Goal: Obtain resource: Download file/media

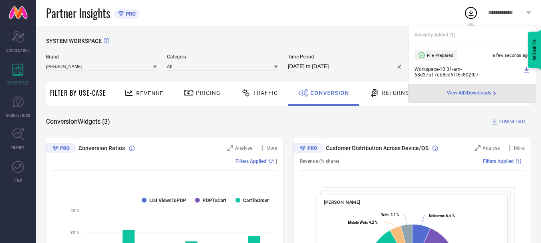
click at [482, 92] on span "View All 3 Downloads" at bounding box center [469, 93] width 44 height 6
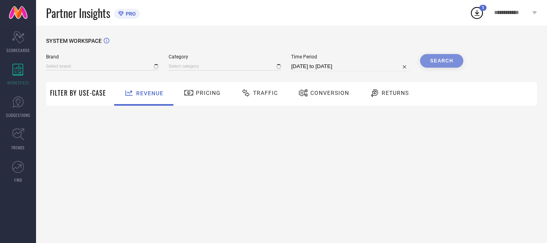
type input "ANUBHUTEE"
type input "All"
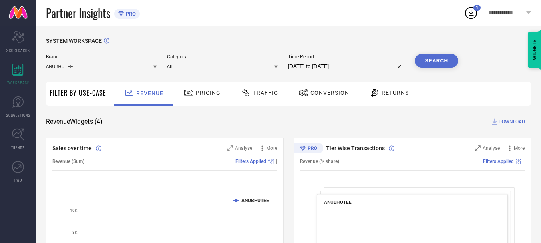
click at [116, 64] on input at bounding box center [101, 66] width 111 height 8
click at [97, 62] on input at bounding box center [101, 66] width 111 height 8
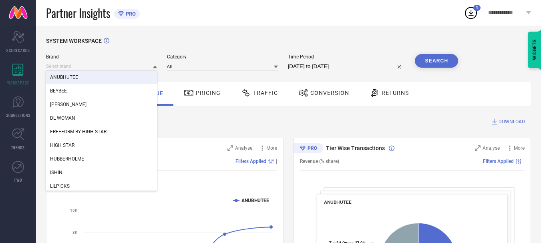
click at [471, 14] on icon at bounding box center [471, 13] width 5 height 6
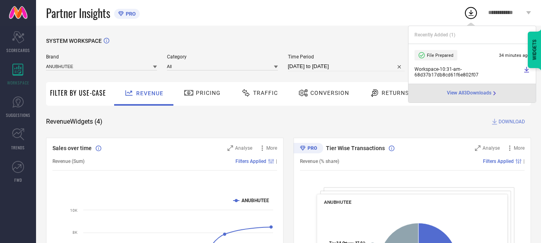
click at [480, 91] on span "View All 3 Downloads" at bounding box center [469, 93] width 44 height 6
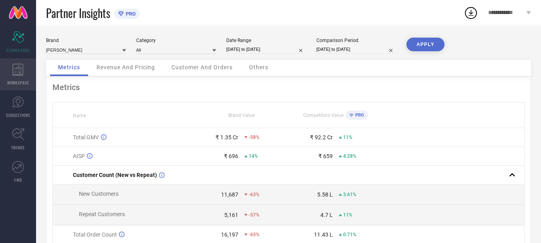
click at [14, 78] on div "WORKSPACE" at bounding box center [18, 74] width 36 height 32
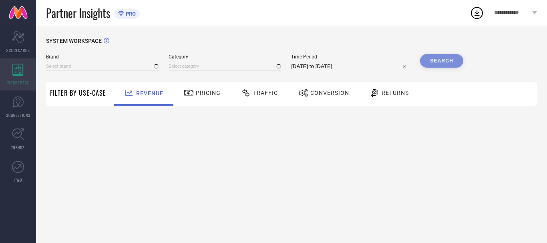
type input "ANUBHUTEE"
type input "All"
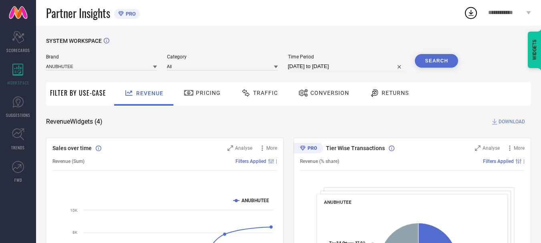
click at [331, 95] on span "Conversion" at bounding box center [329, 93] width 39 height 6
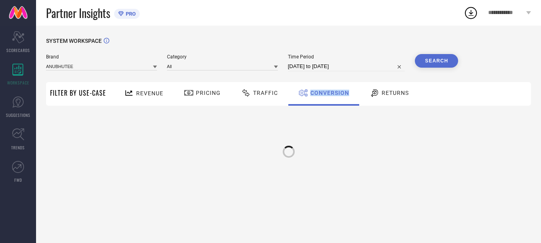
click at [331, 95] on span "Conversion" at bounding box center [329, 93] width 39 height 6
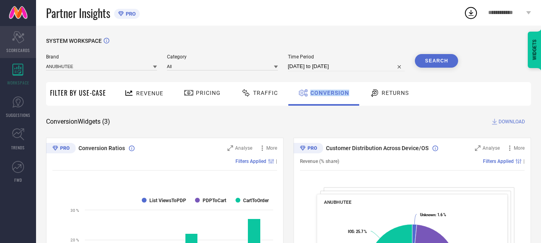
click at [16, 40] on icon "Scorecard" at bounding box center [18, 37] width 12 height 12
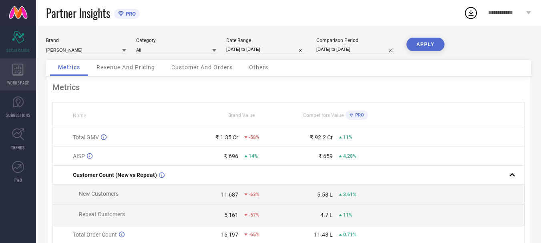
click at [19, 75] on icon at bounding box center [17, 70] width 11 height 12
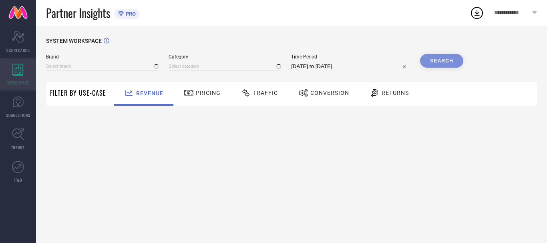
type input "ANUBHUTEE"
type input "All"
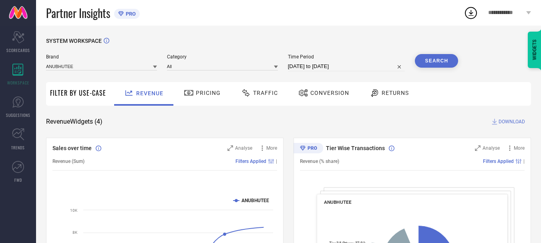
click at [310, 94] on span "Conversion" at bounding box center [329, 93] width 39 height 6
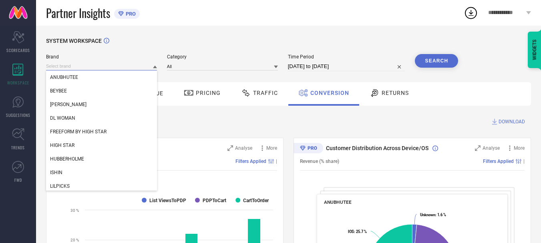
click at [87, 67] on input at bounding box center [101, 66] width 111 height 8
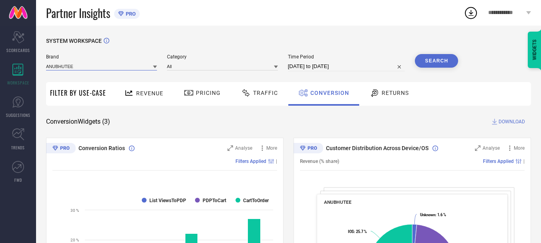
click at [91, 65] on input at bounding box center [101, 66] width 111 height 8
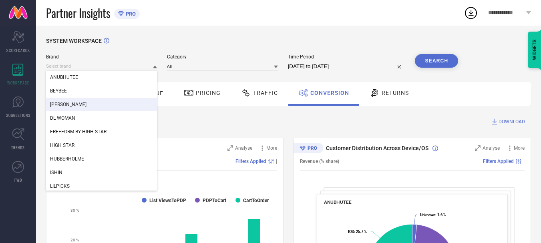
click at [82, 105] on div "[PERSON_NAME]" at bounding box center [101, 105] width 111 height 14
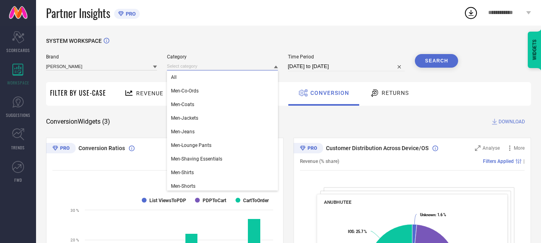
click at [208, 67] on input at bounding box center [222, 66] width 111 height 8
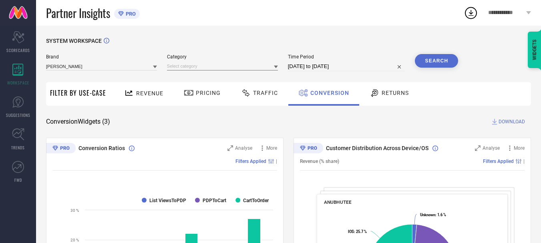
click at [207, 69] on input at bounding box center [222, 66] width 111 height 8
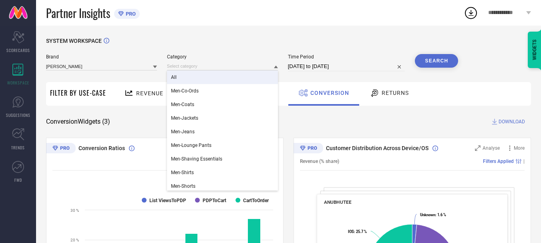
click at [204, 76] on div "All" at bounding box center [222, 78] width 111 height 14
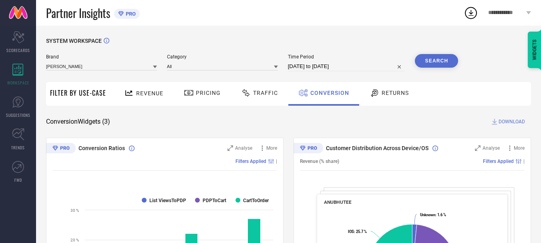
select select "7"
select select "2025"
select select "8"
select select "2025"
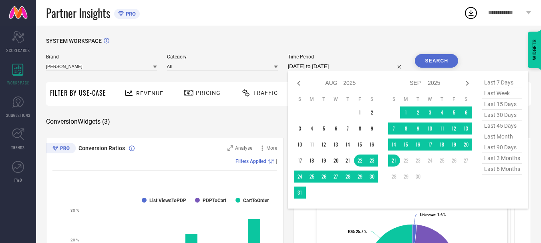
click at [297, 70] on input "[DATE] to [DATE]" at bounding box center [346, 67] width 117 height 10
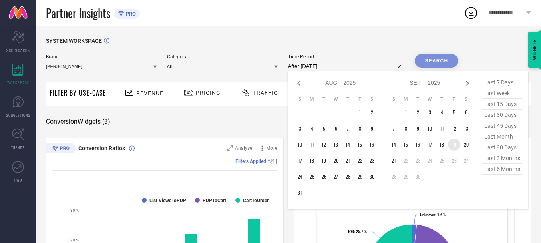
click at [456, 147] on td "19" at bounding box center [454, 145] width 12 height 12
type input "[DATE] to [DATE]"
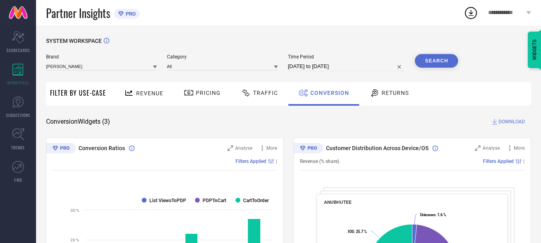
click at [432, 58] on button "Search" at bounding box center [436, 61] width 43 height 14
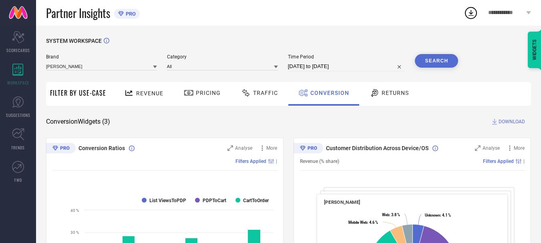
click at [500, 121] on span "DOWNLOAD" at bounding box center [512, 122] width 26 height 8
click at [470, 6] on icon at bounding box center [471, 13] width 14 height 14
